Goal: Task Accomplishment & Management: Complete application form

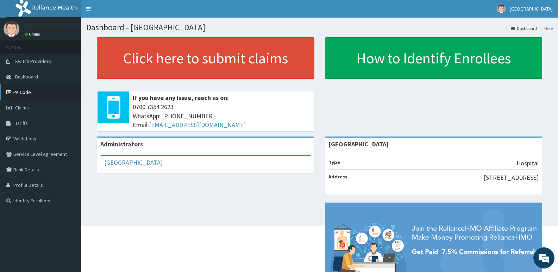
click at [23, 90] on link "PA Code" at bounding box center [40, 91] width 81 height 15
click at [17, 108] on span "Claims" at bounding box center [22, 108] width 14 height 6
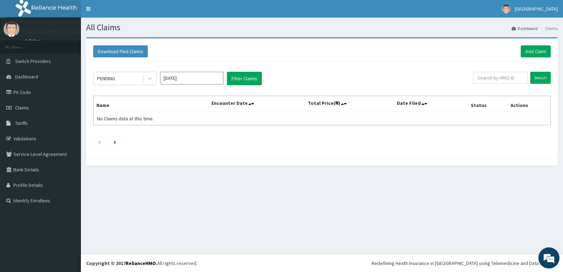
click at [191, 76] on input "Aug 2025" at bounding box center [191, 78] width 63 height 13
click at [126, 79] on div "PENDING" at bounding box center [118, 78] width 49 height 11
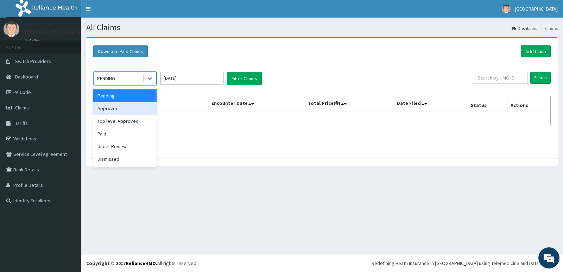
click at [126, 109] on div "Approved" at bounding box center [124, 108] width 63 height 13
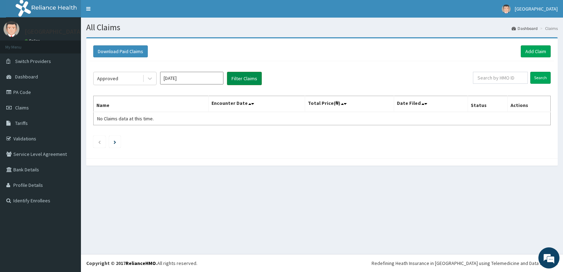
click at [241, 76] on button "Filter Claims" at bounding box center [244, 78] width 35 height 13
click at [246, 76] on button "Filter Claims" at bounding box center [244, 78] width 35 height 13
click at [118, 75] on div "Approved" at bounding box center [118, 78] width 49 height 11
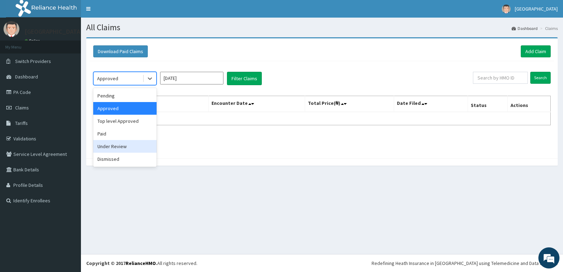
click at [126, 147] on div "Under Review" at bounding box center [124, 146] width 63 height 13
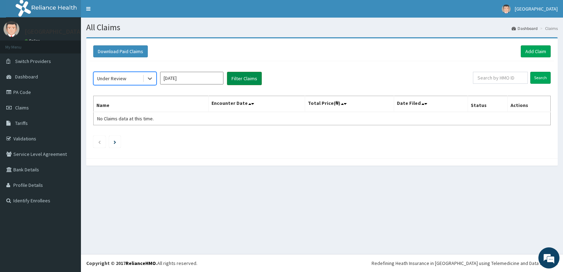
click at [237, 76] on button "Filter Claims" at bounding box center [244, 78] width 35 height 13
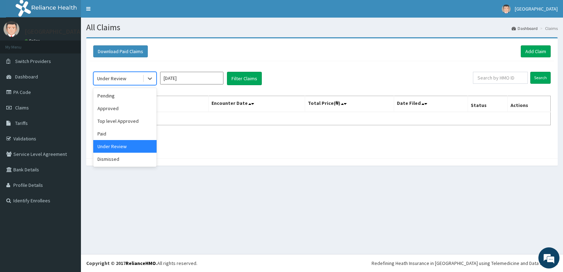
click at [110, 77] on div "Under Review" at bounding box center [111, 78] width 29 height 7
click at [122, 130] on div "Paid" at bounding box center [124, 133] width 63 height 13
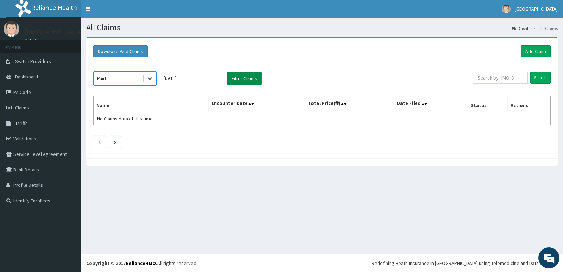
click at [247, 76] on button "Filter Claims" at bounding box center [244, 78] width 35 height 13
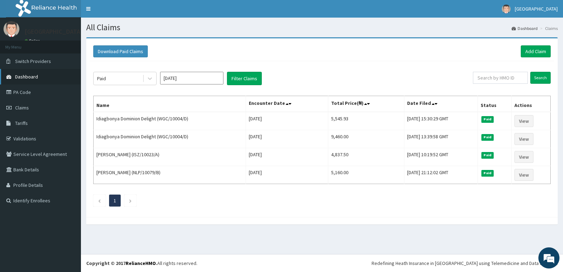
click at [25, 74] on span "Dashboard" at bounding box center [26, 77] width 23 height 6
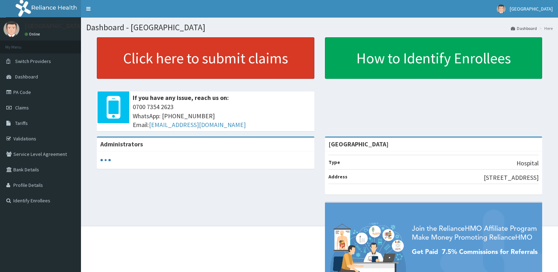
click at [242, 57] on link "Click here to submit claims" at bounding box center [205, 58] width 217 height 42
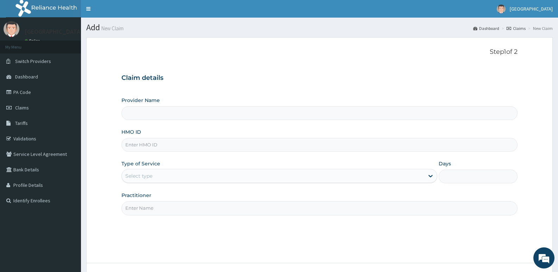
type input "[GEOGRAPHIC_DATA]"
click at [245, 149] on input "HMO ID" at bounding box center [319, 145] width 396 height 14
paste input "WGC/10004/D"
type input "WGC/10004/D"
click at [217, 175] on div "Select type" at bounding box center [273, 175] width 302 height 11
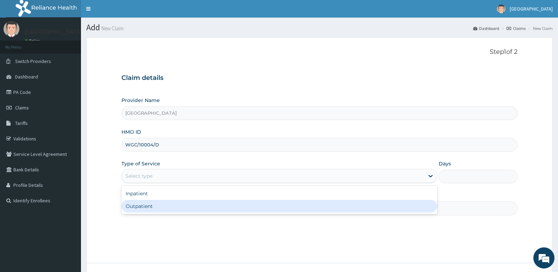
click at [200, 207] on div "Outpatient" at bounding box center [278, 206] width 315 height 13
type input "1"
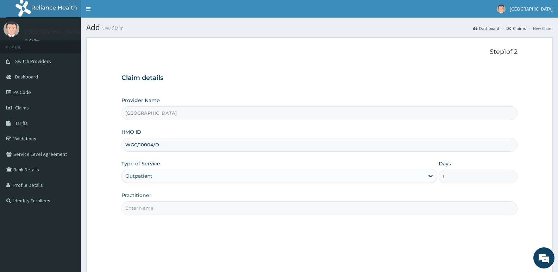
click at [205, 202] on input "Practitioner" at bounding box center [319, 208] width 396 height 14
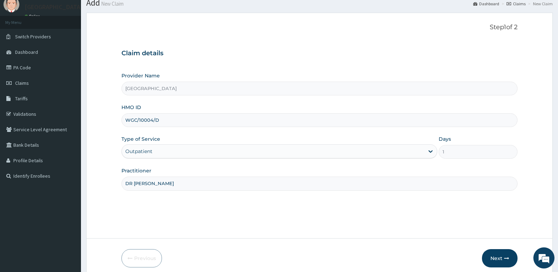
scroll to position [54, 0]
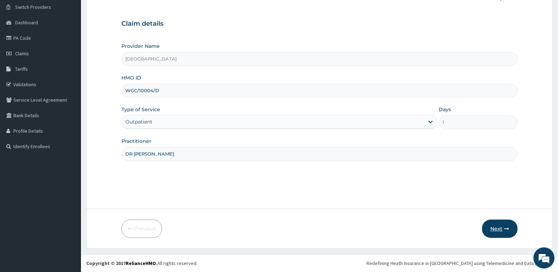
type input "DR OLLOH"
click at [505, 225] on button "Next" at bounding box center [500, 229] width 36 height 18
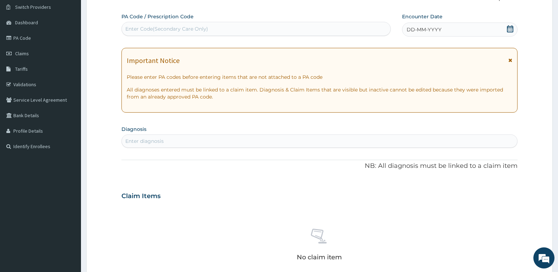
scroll to position [19, 0]
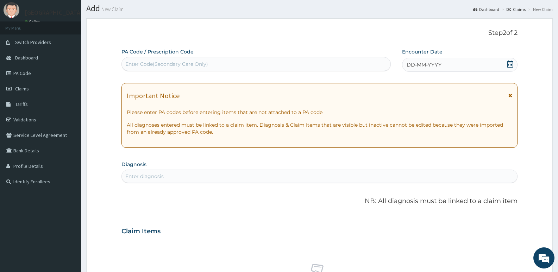
click at [239, 69] on div "Enter Code(Secondary Care Only)" at bounding box center [256, 63] width 269 height 11
paste input "PA/536152"
type input "PA/536152"
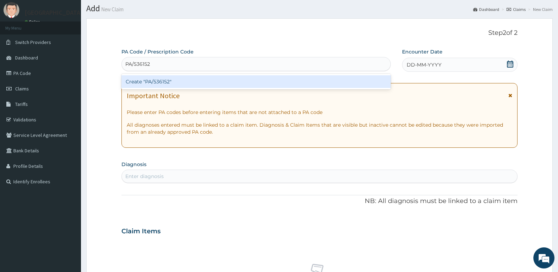
click at [238, 80] on div "Create "PA/536152"" at bounding box center [255, 81] width 269 height 13
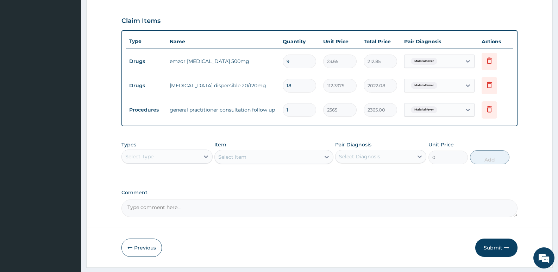
scroll to position [251, 0]
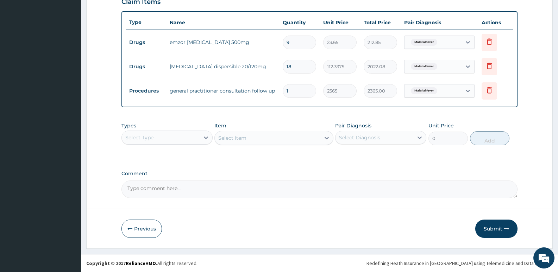
click at [491, 230] on button "Submit" at bounding box center [496, 229] width 42 height 18
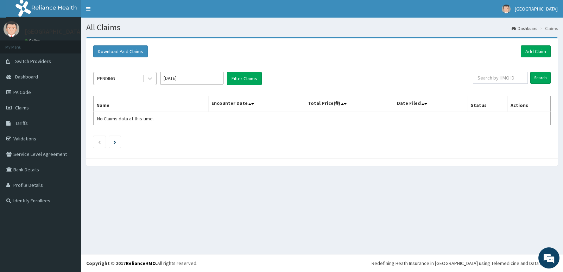
click at [132, 79] on div "PENDING" at bounding box center [118, 78] width 49 height 11
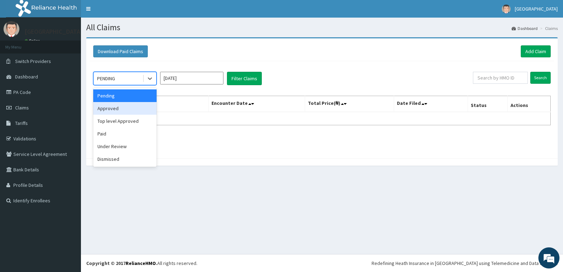
click at [132, 107] on div "Approved" at bounding box center [124, 108] width 63 height 13
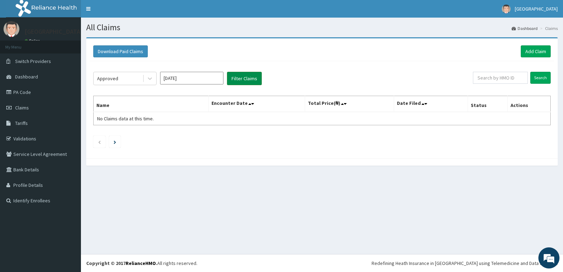
click at [241, 78] on button "Filter Claims" at bounding box center [244, 78] width 35 height 13
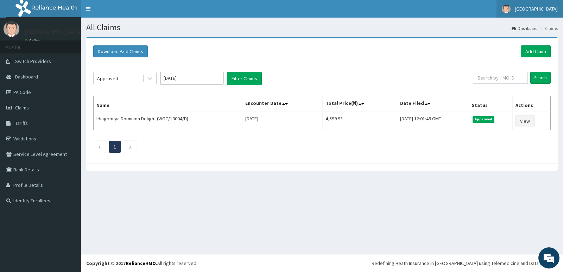
click at [553, 6] on span "[GEOGRAPHIC_DATA]" at bounding box center [536, 9] width 43 height 6
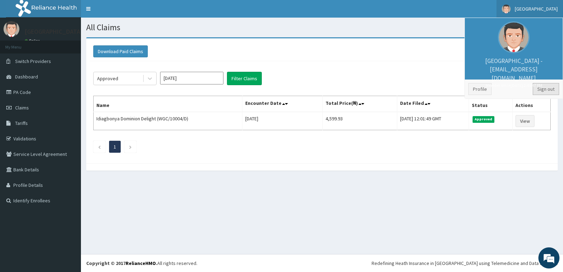
click at [550, 88] on link "Sign out" at bounding box center [546, 89] width 26 height 12
